Goal: Task Accomplishment & Management: Complete application form

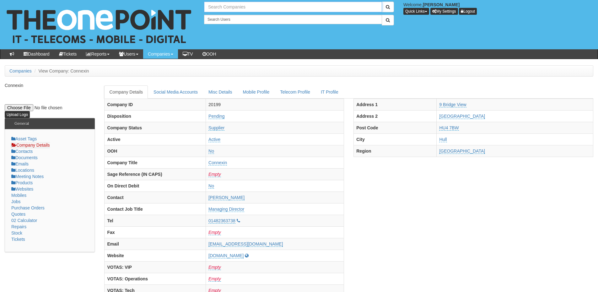
click at [218, 11] on input "text" at bounding box center [293, 7] width 178 height 11
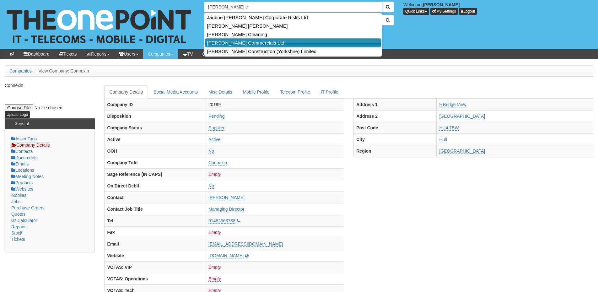
click at [224, 42] on link "[PERSON_NAME] Commercials Ltd" at bounding box center [293, 42] width 177 height 9
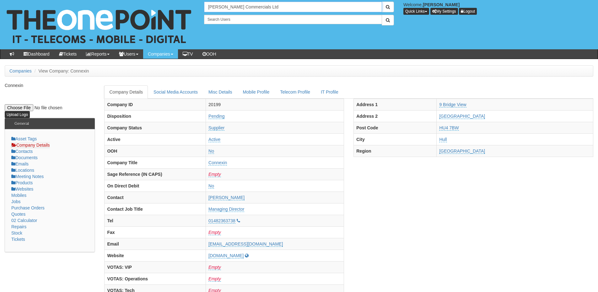
type input "[PERSON_NAME] Commercials Ltd"
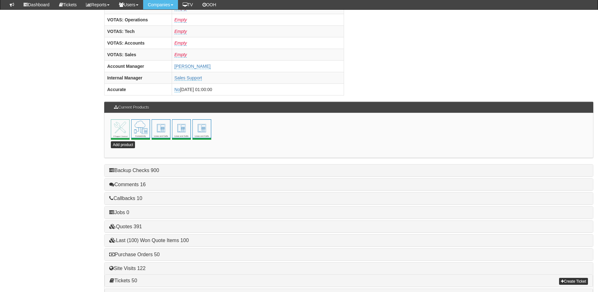
scroll to position [277, 0]
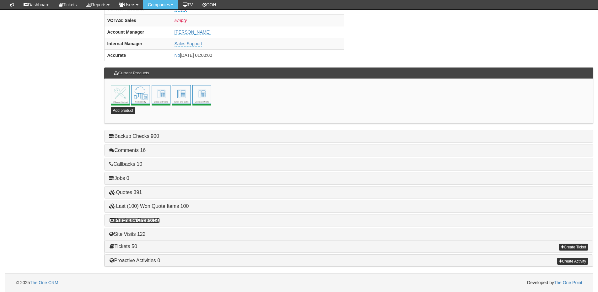
click at [153, 220] on link "Purchase Orders 50" at bounding box center [134, 219] width 50 height 5
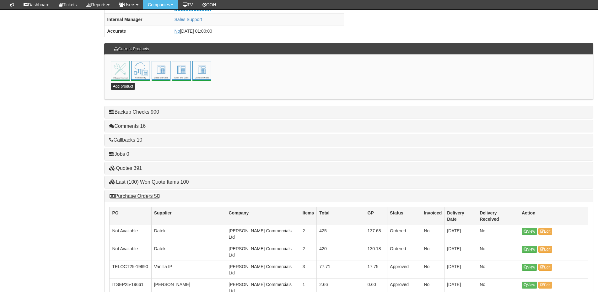
scroll to position [308, 0]
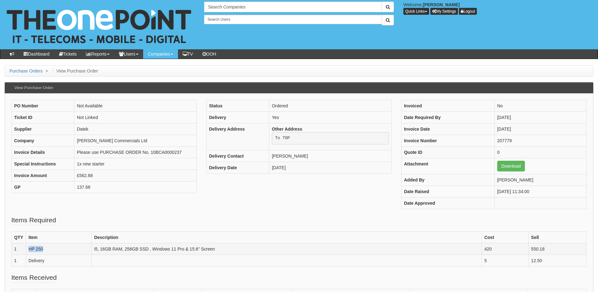
drag, startPoint x: 50, startPoint y: 248, endPoint x: 28, endPoint y: 250, distance: 22.7
click at [28, 250] on td "HP 250" at bounding box center [59, 249] width 66 height 12
copy td "HP 250"
drag, startPoint x: 99, startPoint y: 248, endPoint x: 240, endPoint y: 251, distance: 141.2
click at [240, 251] on td "i5, 16GB RAM, 256GB SSD , Windows 11 Pro & 15.6" Screen" at bounding box center [286, 249] width 390 height 12
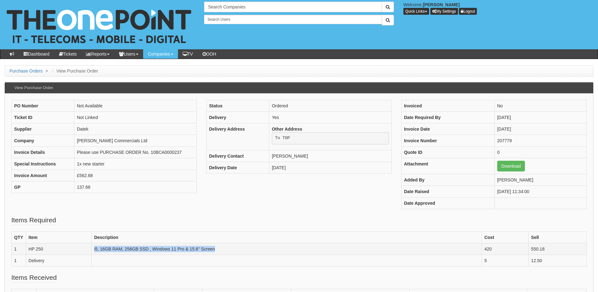
copy td "i5, 16GB RAM, 256GB SSD , Windows 11 Pro & 15.6" Screen"
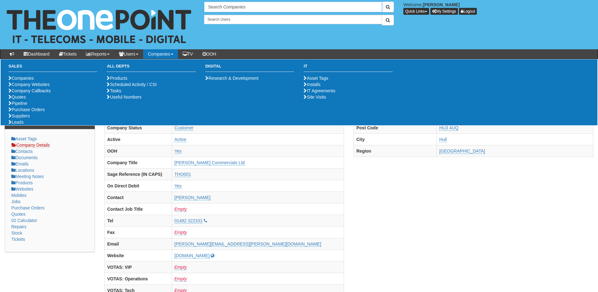
click at [216, 9] on input "Search Companies" at bounding box center [293, 7] width 178 height 11
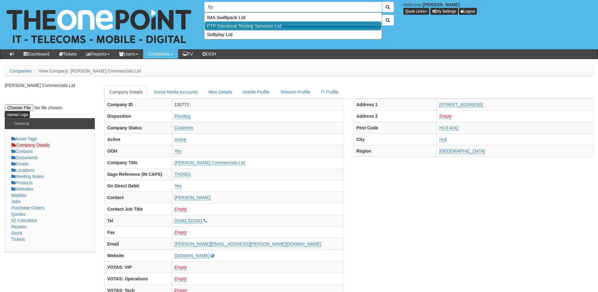
click at [221, 26] on link "FTP Electrical Testing Services Ltd" at bounding box center [293, 25] width 177 height 9
type input "FTP Electrical Testing Services Ltd"
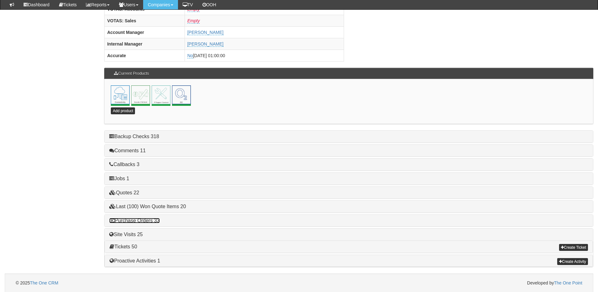
click at [151, 221] on link "Purchase Orders 33" at bounding box center [134, 220] width 50 height 5
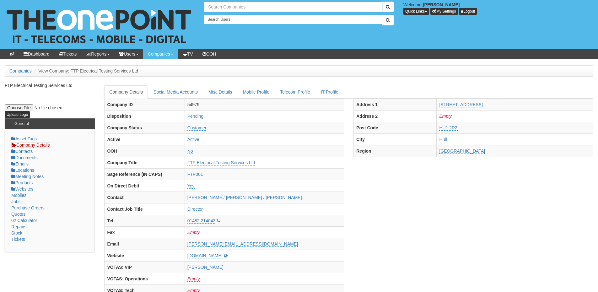
click at [218, 7] on input "text" at bounding box center [293, 7] width 178 height 11
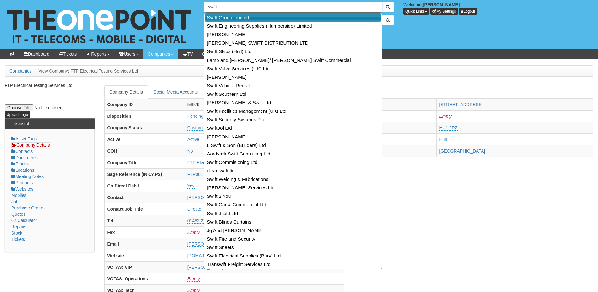
click at [224, 15] on link "Swift Group Limited" at bounding box center [293, 17] width 177 height 9
type input "Swift Group Limited"
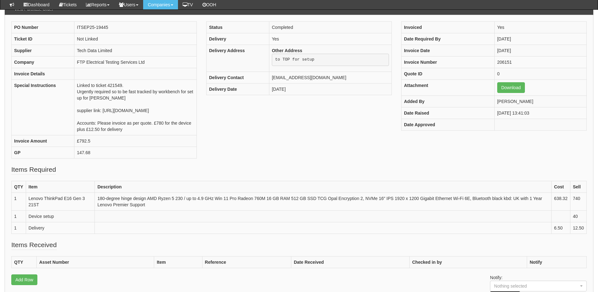
scroll to position [63, 0]
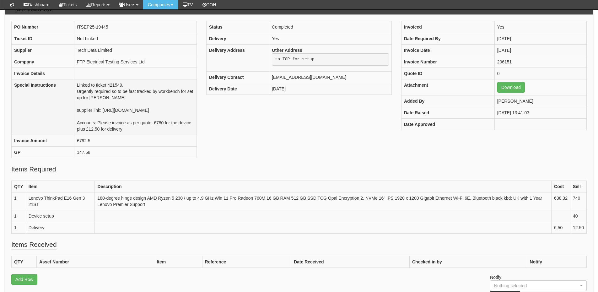
drag, startPoint x: 62, startPoint y: 116, endPoint x: 108, endPoint y: 122, distance: 45.6
click at [108, 122] on td "Linked to ticket 421549. Urgently required so to be fast tracked by workbench f…" at bounding box center [135, 107] width 122 height 56
copy td "[URL][DOMAIN_NAME]"
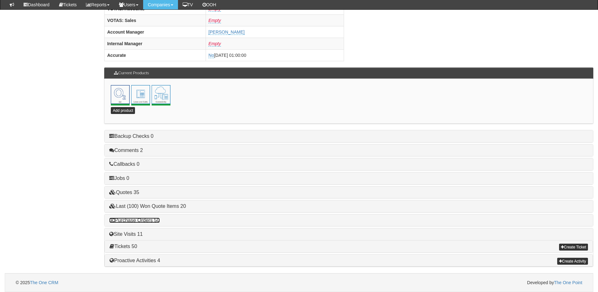
click at [150, 222] on link "Purchase Orders 50" at bounding box center [134, 219] width 50 height 5
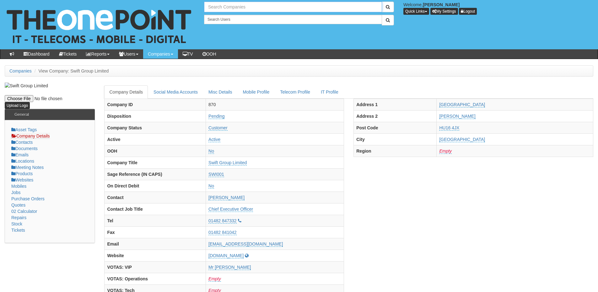
click at [221, 11] on input "text" at bounding box center [293, 7] width 178 height 11
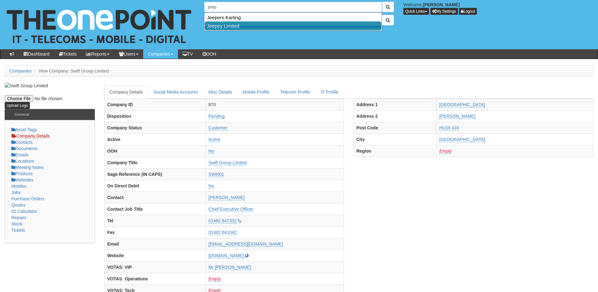
click at [229, 29] on link "Jeepey Limited" at bounding box center [293, 25] width 177 height 9
type input "Jeepey Limited"
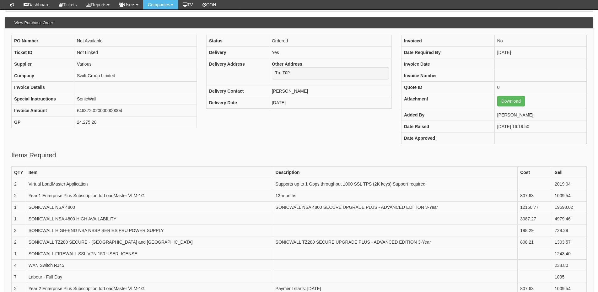
scroll to position [94, 0]
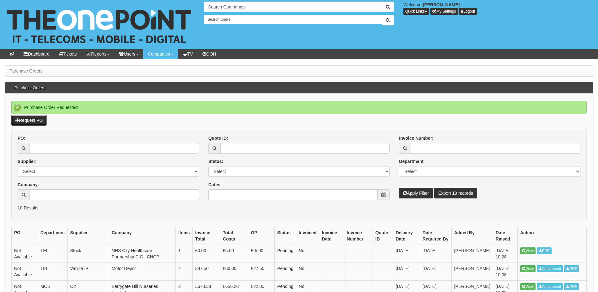
click at [43, 120] on link "Request PO" at bounding box center [28, 120] width 35 height 11
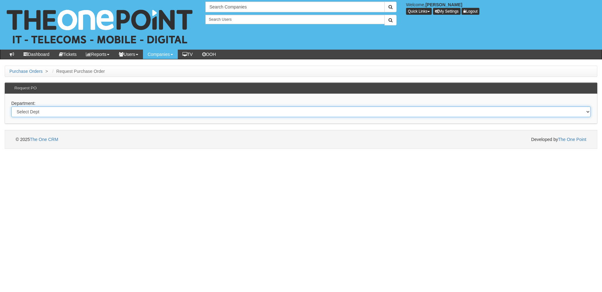
click at [115, 111] on select "Select Dept Digital Internal IT Mobiles Marketing Telecoms" at bounding box center [301, 111] width 580 height 11
select select "?pipeID=&dept=IT"
click at [11, 106] on select "Select Dept Digital Internal IT Mobiles Marketing Telecoms" at bounding box center [301, 111] width 580 height 11
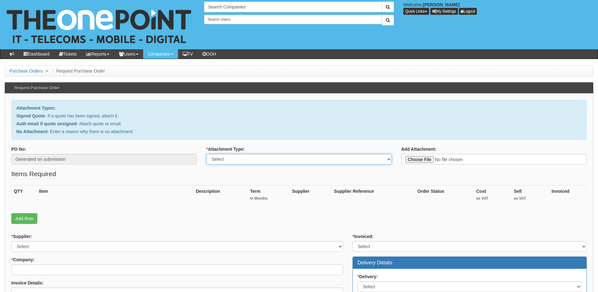
drag, startPoint x: 288, startPoint y: 161, endPoint x: 285, endPoint y: 164, distance: 3.8
click at [288, 161] on select "Select Signed Quote Auth email with quote if unsigned No Attachment" at bounding box center [298, 159] width 185 height 11
select select "No Attachment"
click at [206, 154] on select "Select Signed Quote Auth email with quote if unsigned No Attachment" at bounding box center [298, 159] width 185 height 11
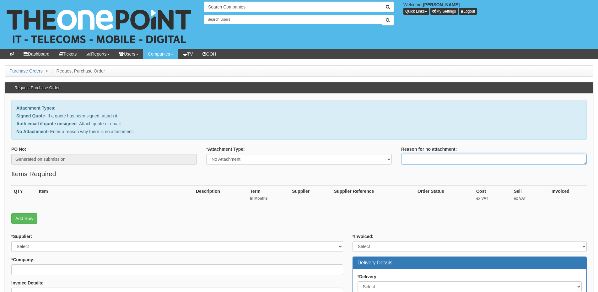
click at [416, 157] on textarea "Reason for no attachment:" at bounding box center [493, 159] width 185 height 11
click at [478, 161] on textarea "Linked to ticket 439238" at bounding box center [493, 159] width 185 height 11
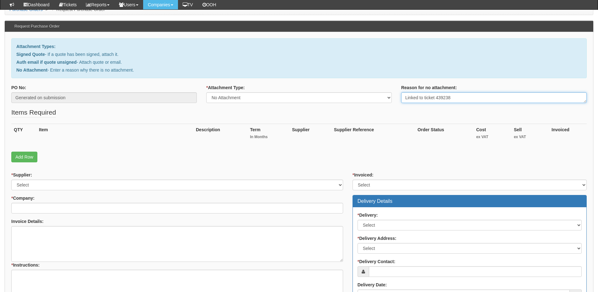
scroll to position [94, 0]
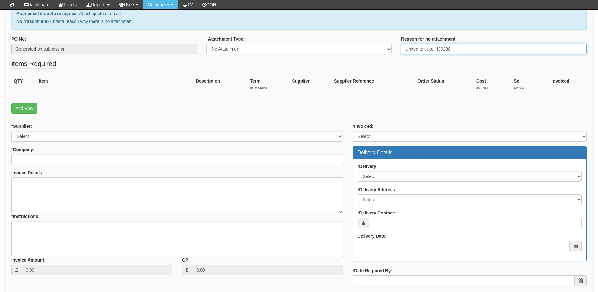
type textarea "Linked to ticket 439238"
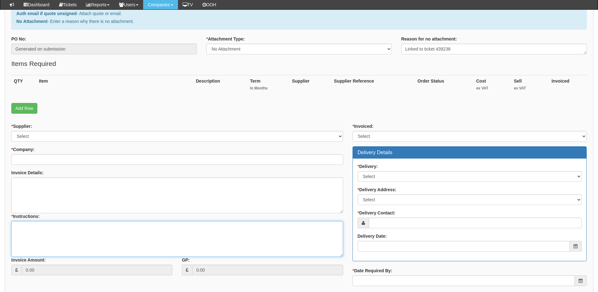
click at [88, 242] on textarea "* Instructions:" at bounding box center [177, 239] width 332 height 36
paste textarea "Linked to ticket 439238"
type textarea "Linked to ticket 439238"
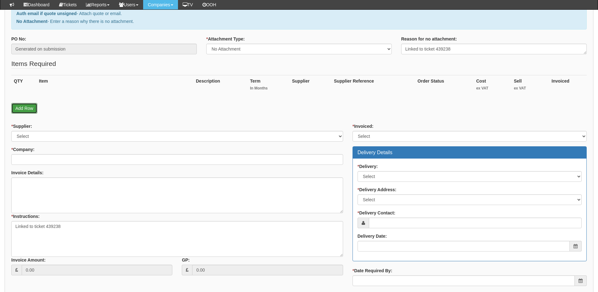
click at [30, 107] on link "Add Row" at bounding box center [24, 108] width 26 height 11
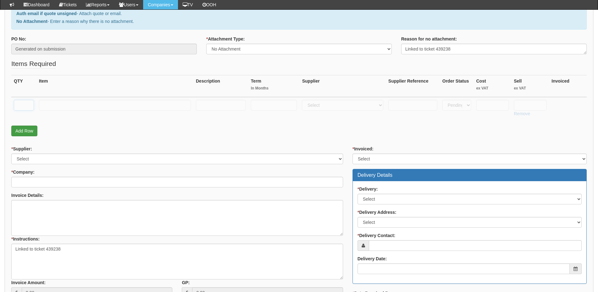
click at [27, 104] on input "text" at bounding box center [24, 105] width 20 height 11
type input "1"
click at [61, 105] on input "text" at bounding box center [115, 105] width 152 height 11
type input "Laptop set up"
click at [314, 106] on select "Select 123 REG.co.uk 1Password 3 4Gon AA Jones Electric Ltd Abzorb Access Group…" at bounding box center [342, 105] width 81 height 11
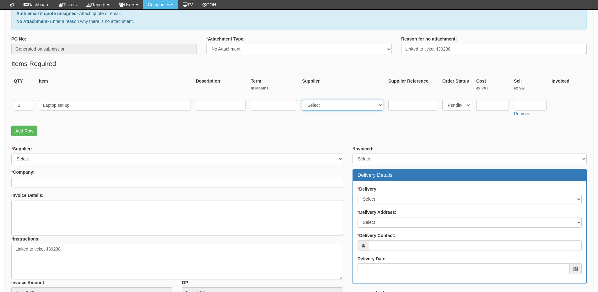
select select "81"
click at [303, 100] on select "Select 123 REG.co.uk 1Password 3 4Gon AA Jones Electric Ltd Abzorb Access Group…" at bounding box center [342, 105] width 81 height 11
click at [529, 106] on input "text" at bounding box center [529, 105] width 33 height 11
type input "40"
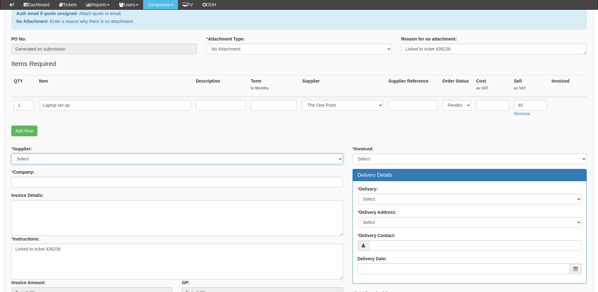
click at [51, 162] on select "Select 123 REG.co.uk 1Password 3 4Gon AA Jones Electric Ltd Abzorb Access Group…" at bounding box center [177, 158] width 332 height 11
select select "81"
click at [11, 153] on select "Select 123 REG.co.uk 1Password 3 4Gon AA Jones Electric Ltd Abzorb Access Group…" at bounding box center [177, 158] width 332 height 11
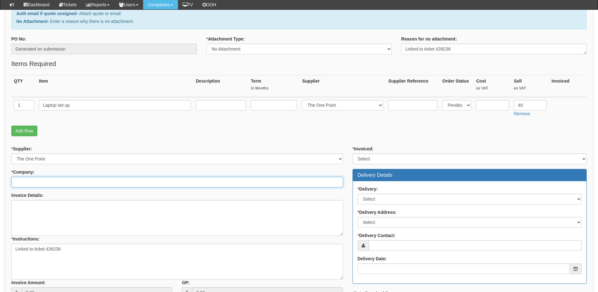
click at [45, 183] on input "* Company:" at bounding box center [177, 182] width 332 height 11
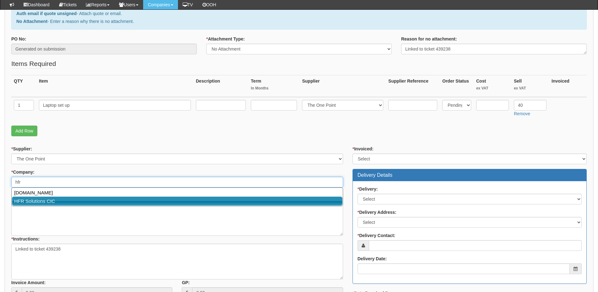
click at [42, 199] on link "HFR Solutions CIC" at bounding box center [177, 200] width 330 height 9
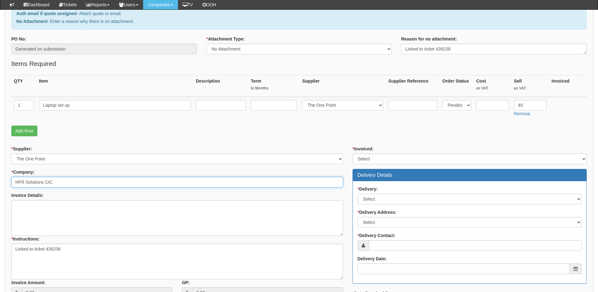
type input "HFR Solutions CIC"
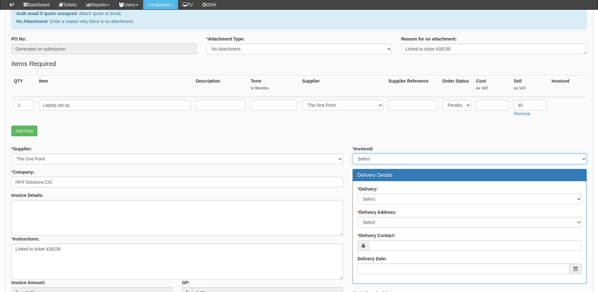
drag, startPoint x: 368, startPoint y: 159, endPoint x: 368, endPoint y: 162, distance: 3.5
click at [368, 159] on select "Select Yes No N/A STB (part of order)" at bounding box center [469, 158] width 234 height 11
select select "2"
click at [352, 153] on select "Select Yes No N/A STB (part of order)" at bounding box center [469, 158] width 234 height 11
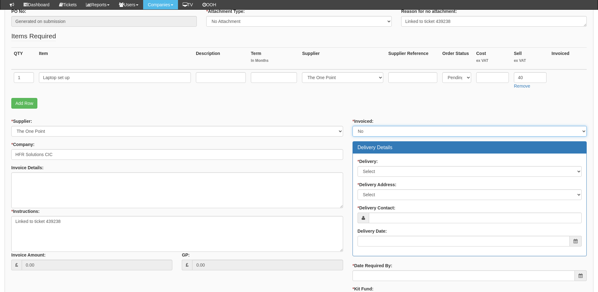
scroll to position [157, 0]
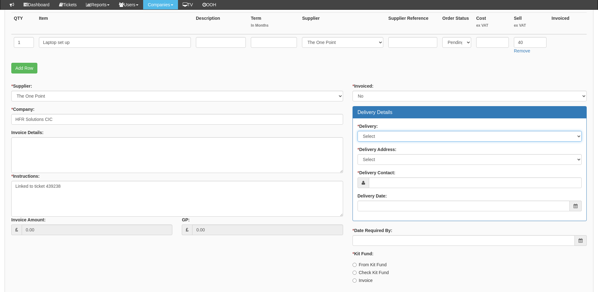
drag, startPoint x: 373, startPoint y: 134, endPoint x: 372, endPoint y: 140, distance: 6.5
click at [373, 134] on select "Select No Not Applicable Yes" at bounding box center [469, 136] width 224 height 11
select select "3"
click at [357, 131] on select "Select No Not Applicable Yes" at bounding box center [469, 136] width 224 height 11
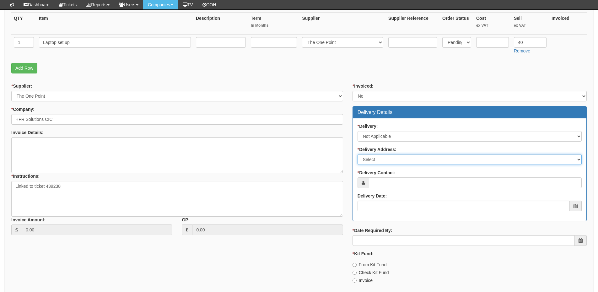
click at [369, 162] on select "Select Not Applicable Main Address - HU4 7BB Other" at bounding box center [469, 159] width 224 height 11
select select "N/A"
click at [357, 154] on select "Select Not Applicable Main Address - HU4 7BB Other" at bounding box center [469, 159] width 224 height 11
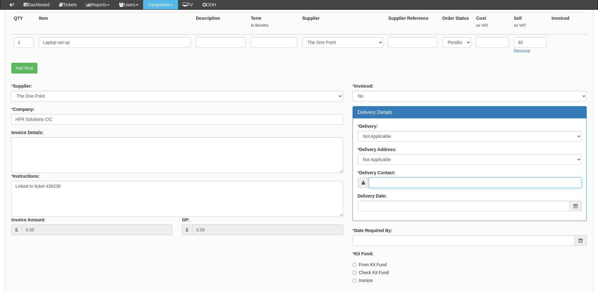
click at [375, 183] on input "* Delivery Contact:" at bounding box center [475, 182] width 213 height 11
type input "Sam Drinkall"
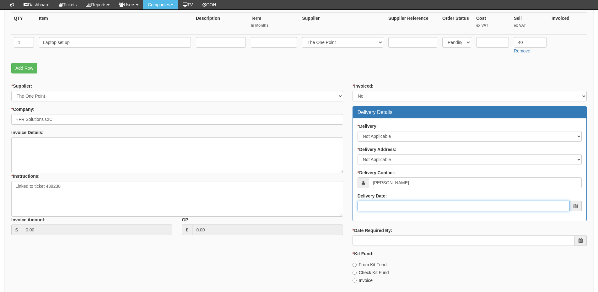
click at [389, 205] on input "Delivery Date:" at bounding box center [463, 205] width 212 height 11
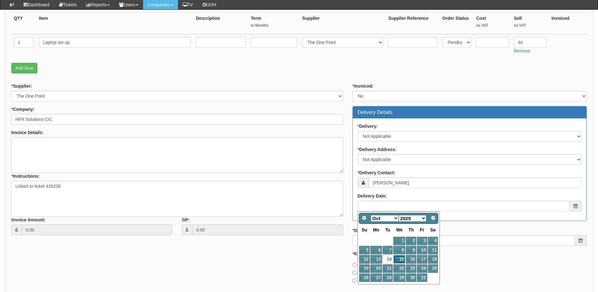
click at [399, 259] on link "15" at bounding box center [399, 259] width 12 height 8
type input "2025-10-15"
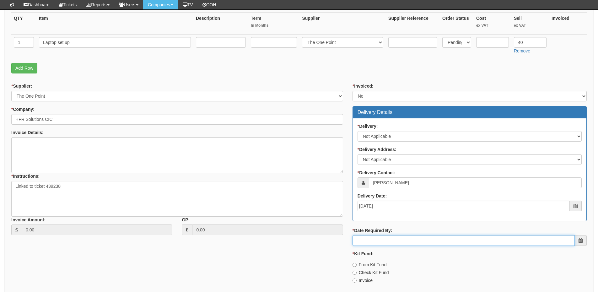
click at [409, 240] on input "* Date Required By:" at bounding box center [463, 240] width 222 height 11
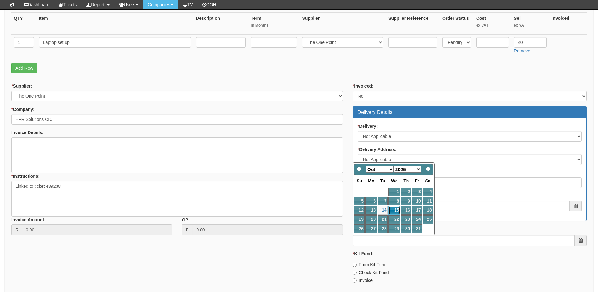
click at [396, 207] on link "15" at bounding box center [394, 210] width 12 height 8
type input "2025-10-15"
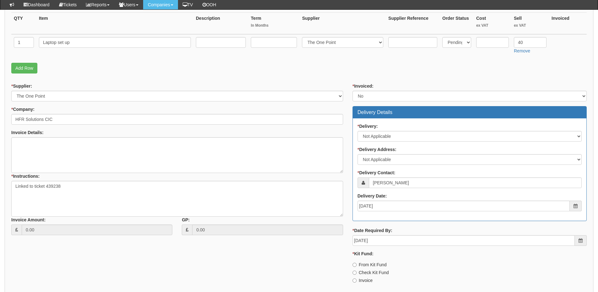
click at [367, 281] on label "Invoice" at bounding box center [362, 280] width 20 height 6
click at [356, 281] on input "Invoice" at bounding box center [354, 280] width 4 height 4
radio input "true"
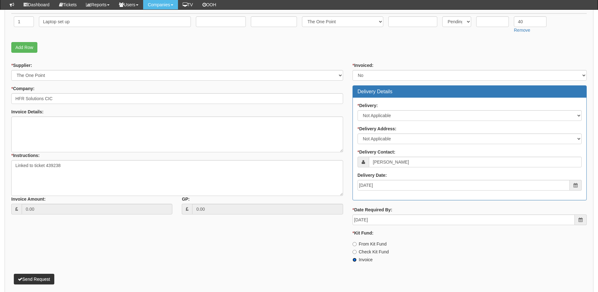
scroll to position [205, 0]
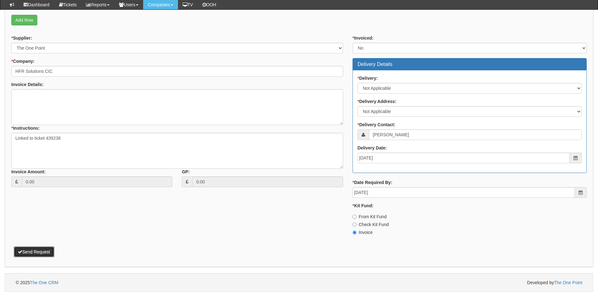
click at [38, 254] on button "Send Request" at bounding box center [34, 251] width 40 height 11
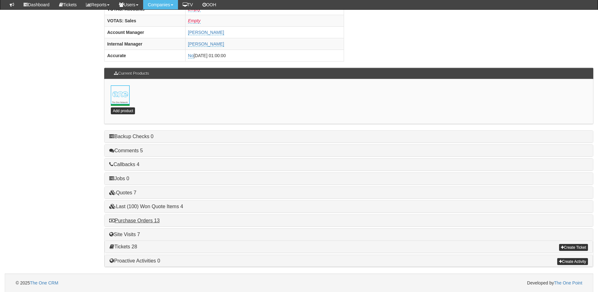
scroll to position [277, 0]
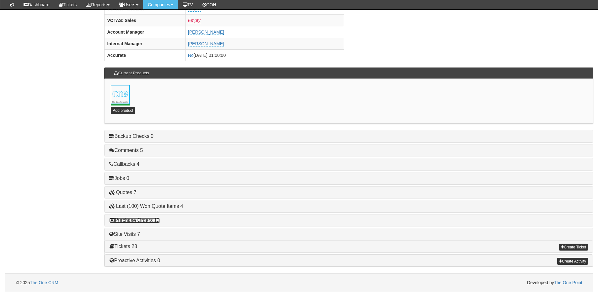
click at [150, 220] on link "Purchase Orders 13" at bounding box center [134, 219] width 50 height 5
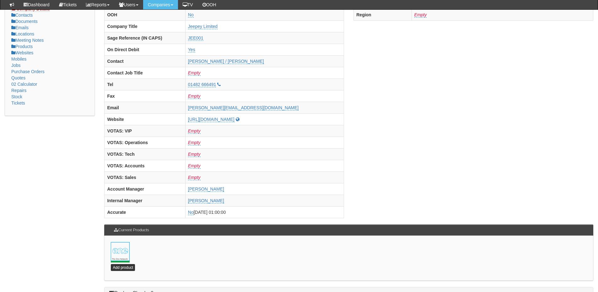
scroll to position [0, 0]
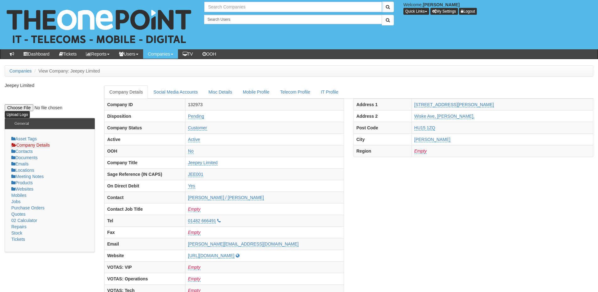
click at [224, 10] on input "text" at bounding box center [293, 7] width 178 height 11
drag, startPoint x: 242, startPoint y: 6, endPoint x: 195, endPoint y: 8, distance: 47.4
click at [195, 8] on div "No search results. smailes selb Welcome, James Kaye Quick Links Add Appointment…" at bounding box center [298, 24] width 607 height 49
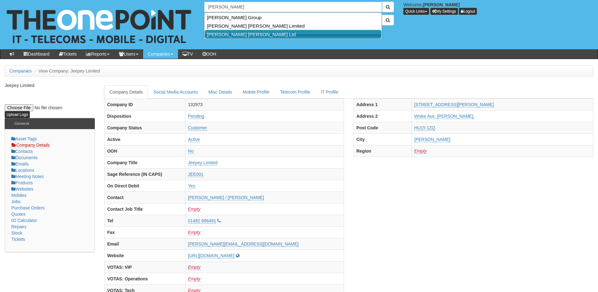
click at [228, 33] on link "Smailes Goldie Selby Ltd" at bounding box center [293, 34] width 177 height 9
type input "Smailes Goldie Selby Ltd"
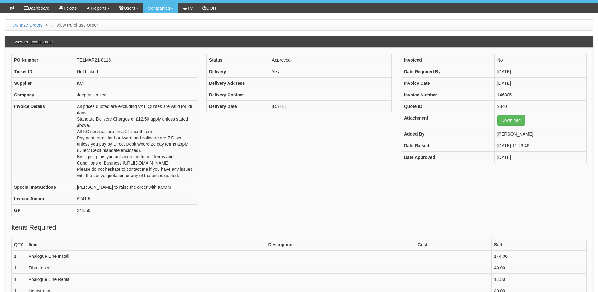
scroll to position [31, 0]
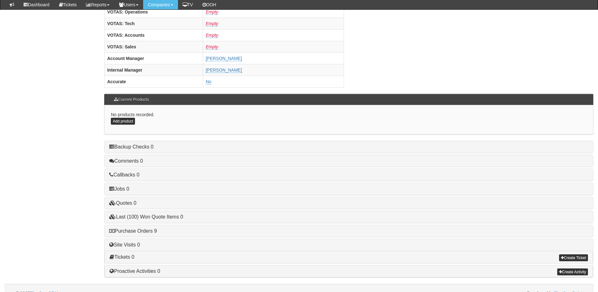
scroll to position [261, 0]
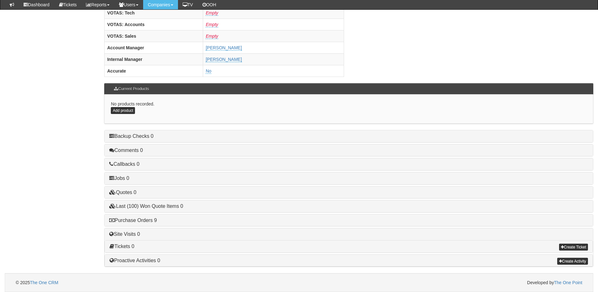
click at [147, 217] on h4 "Purchase Orders 9" at bounding box center [348, 220] width 479 height 6
click at [146, 220] on link "Purchase Orders 9" at bounding box center [132, 219] width 47 height 5
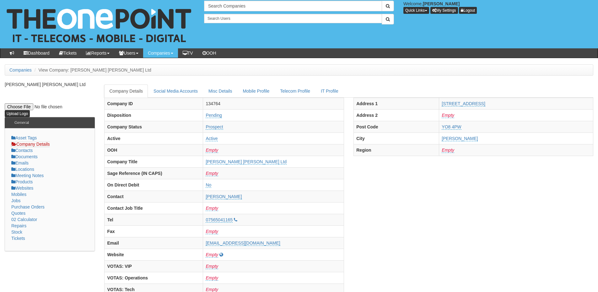
scroll to position [0, 0]
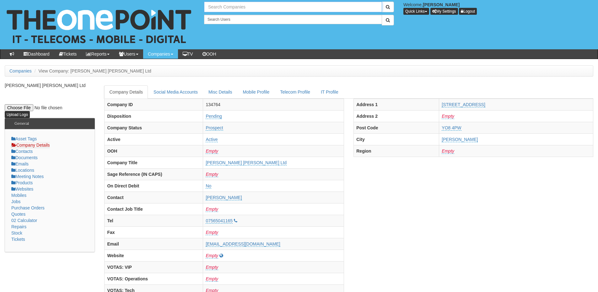
click at [216, 7] on input "text" at bounding box center [293, 7] width 178 height 11
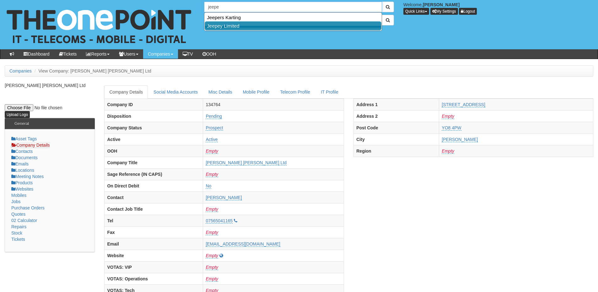
click at [222, 27] on link "Jeepey Limited" at bounding box center [293, 25] width 177 height 9
type input "Jeepey Limited"
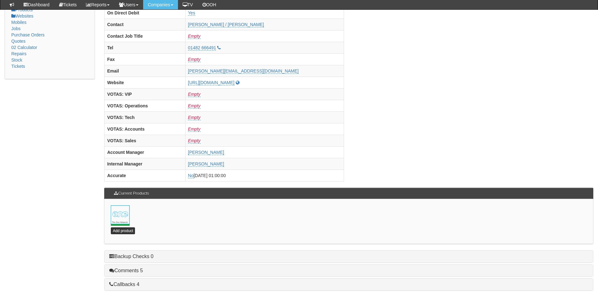
scroll to position [277, 0]
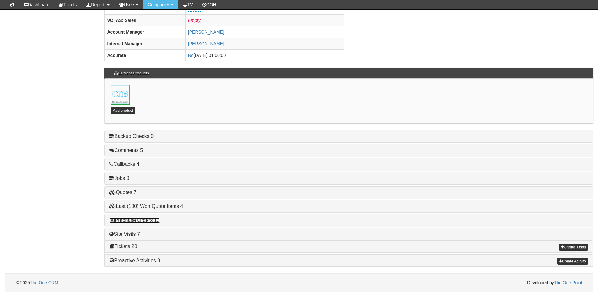
click at [152, 221] on link "Purchase Orders 13" at bounding box center [134, 219] width 50 height 5
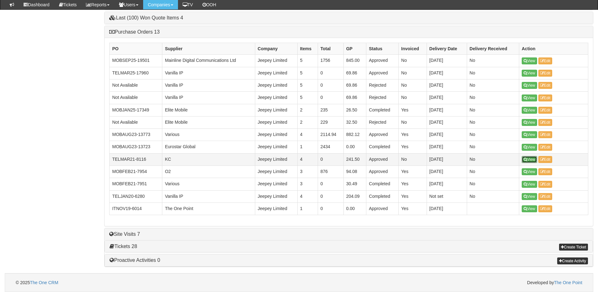
scroll to position [465, 0]
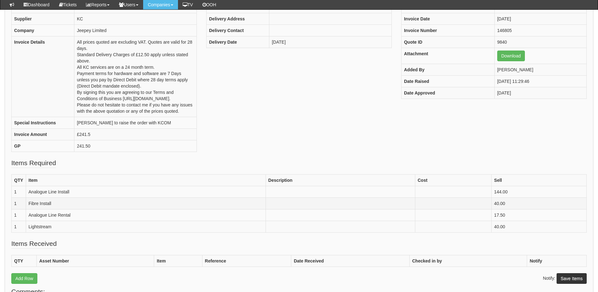
scroll to position [93, 0]
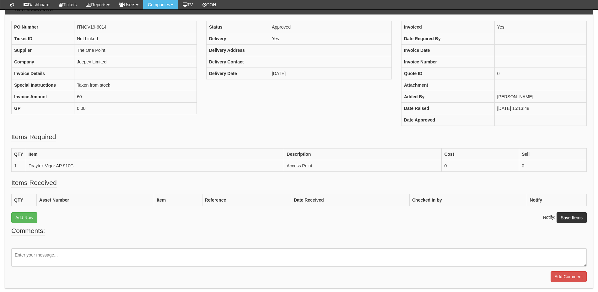
scroll to position [62, 0]
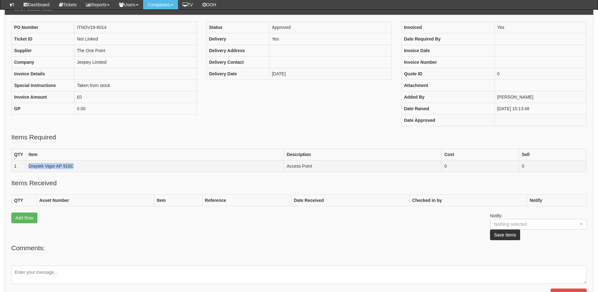
drag, startPoint x: 81, startPoint y: 165, endPoint x: 28, endPoint y: 167, distance: 53.4
click at [28, 167] on td "Draytek Vigor AP 910C" at bounding box center [155, 166] width 258 height 12
copy td "Draytek Vigor AP 910C"
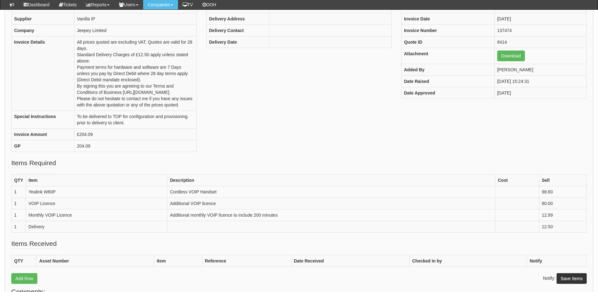
scroll to position [93, 0]
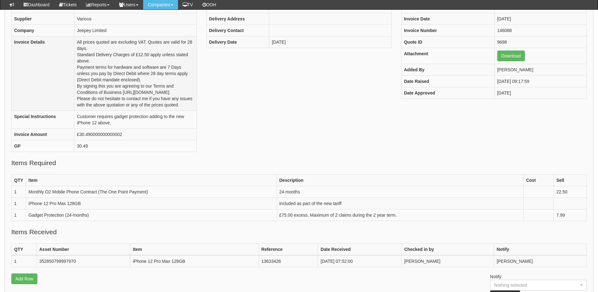
scroll to position [93, 0]
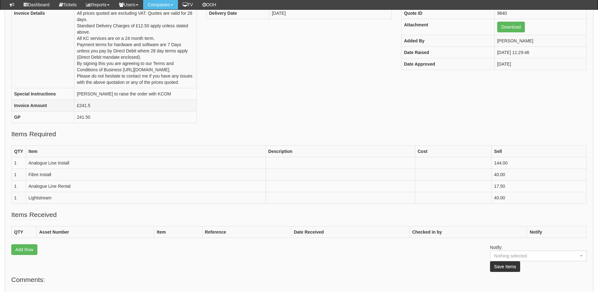
scroll to position [125, 0]
